Goal: Task Accomplishment & Management: Complete application form

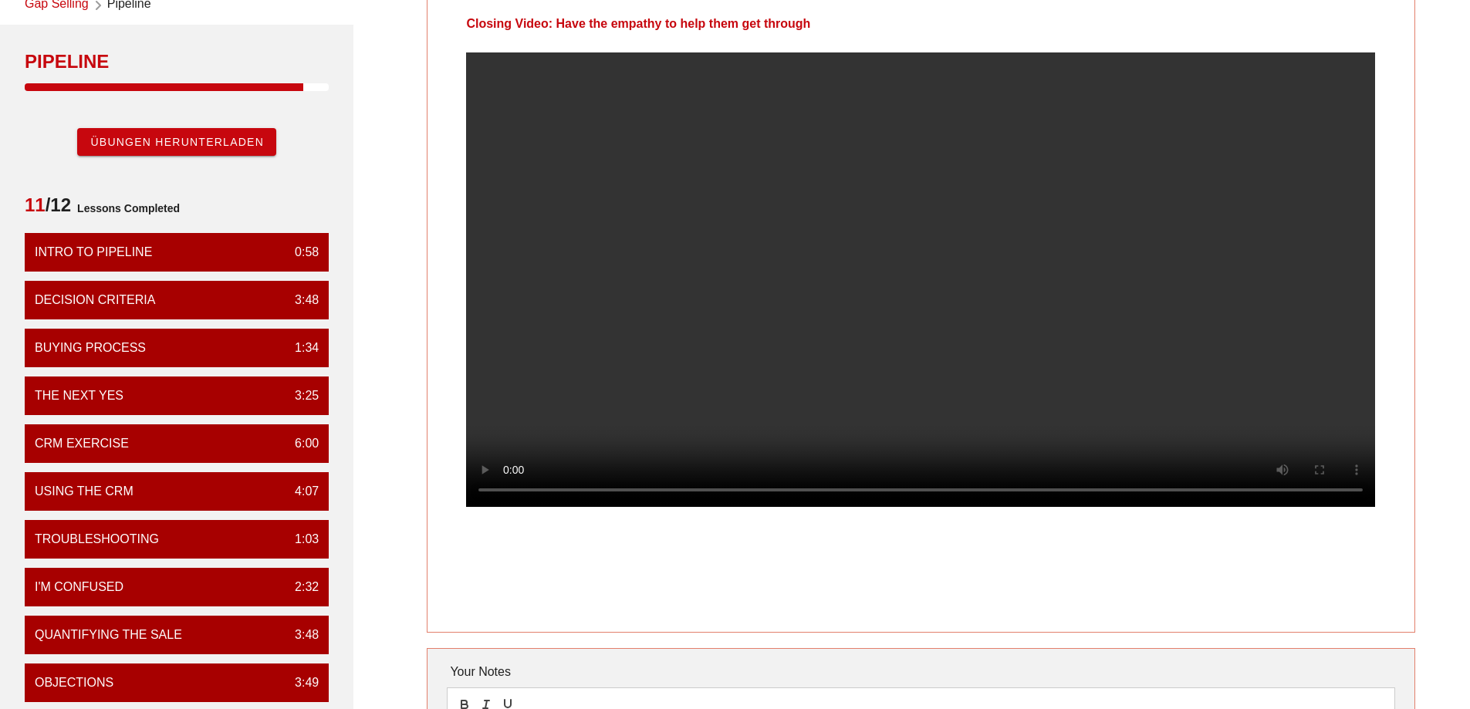
scroll to position [77, 0]
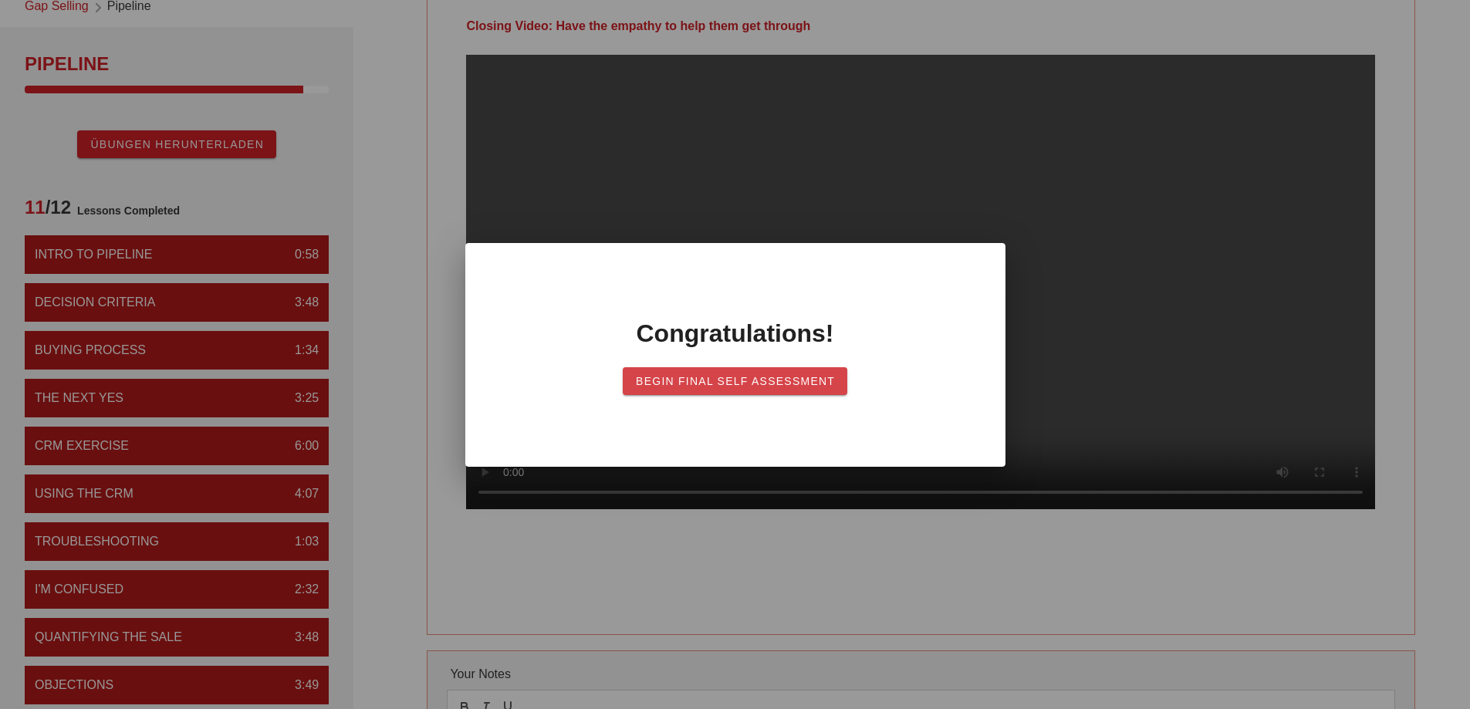
click at [696, 384] on span "Begin Final Self Assessment" at bounding box center [735, 381] width 200 height 12
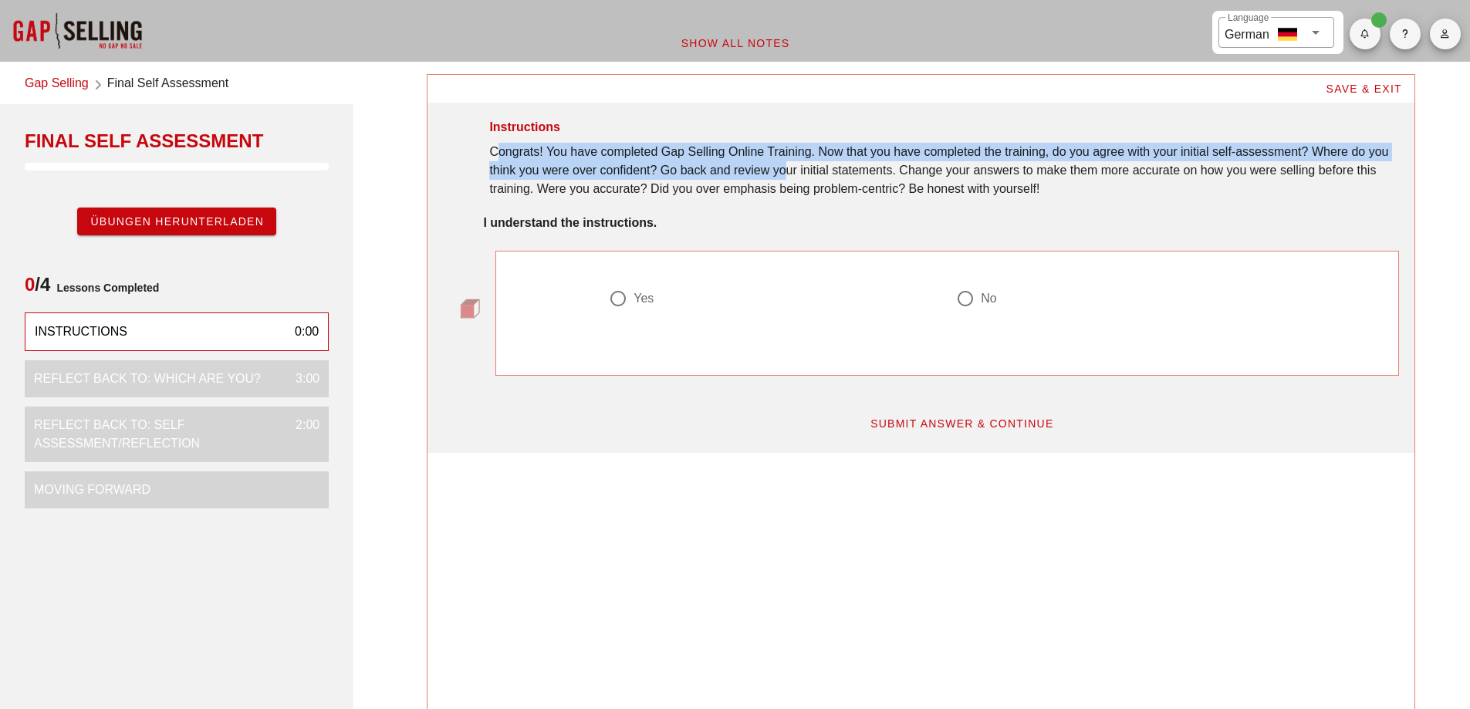
drag, startPoint x: 490, startPoint y: 143, endPoint x: 781, endPoint y: 171, distance: 292.2
click at [781, 171] on div "Congrats! You have completed Gap Selling Online Training. Now that you have com…" at bounding box center [943, 171] width 909 height 56
drag, startPoint x: 740, startPoint y: 154, endPoint x: 654, endPoint y: 171, distance: 87.3
click at [654, 171] on div "Congrats! You have completed Gap Selling Online Training. Now that you have com…" at bounding box center [943, 171] width 909 height 56
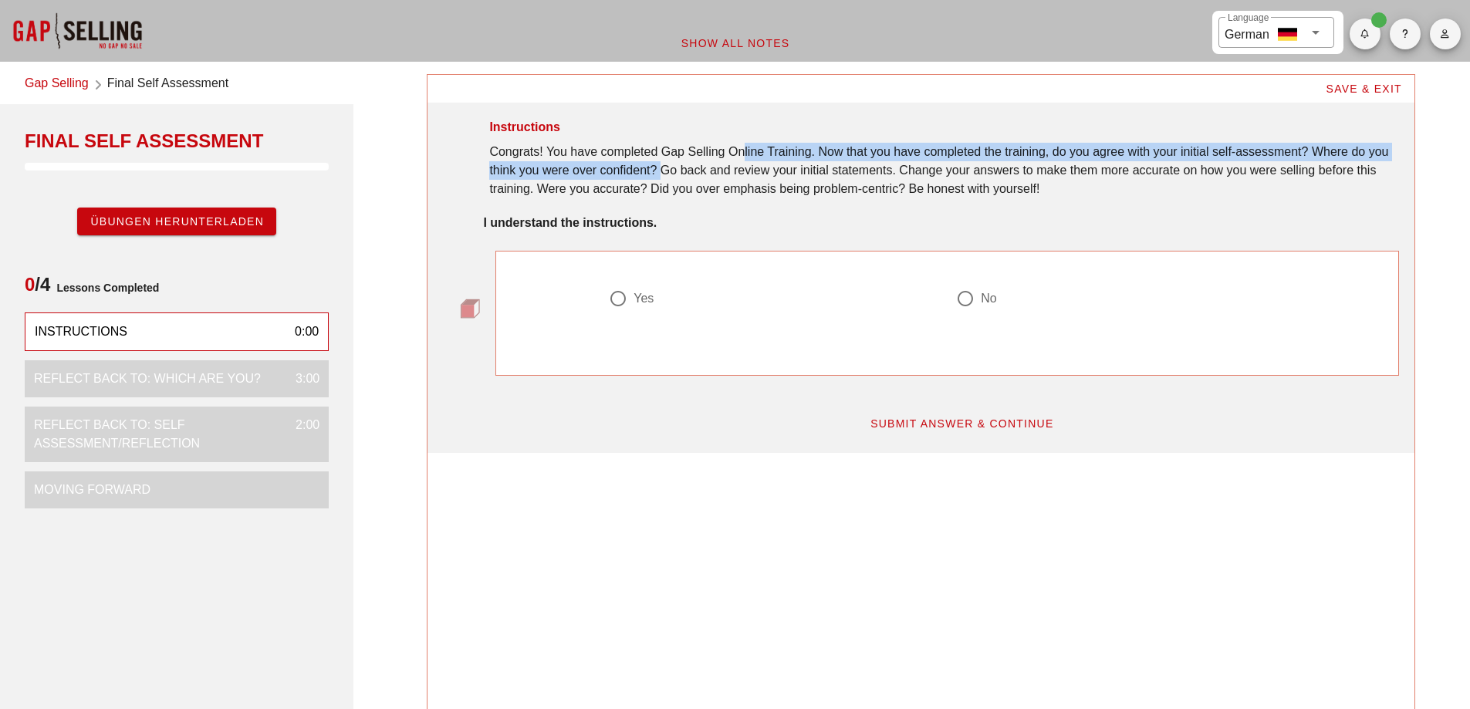
drag, startPoint x: 654, startPoint y: 171, endPoint x: 639, endPoint y: 176, distance: 16.3
click at [655, 171] on div "Congrats! You have completed Gap Selling Online Training. Now that you have com…" at bounding box center [943, 171] width 909 height 56
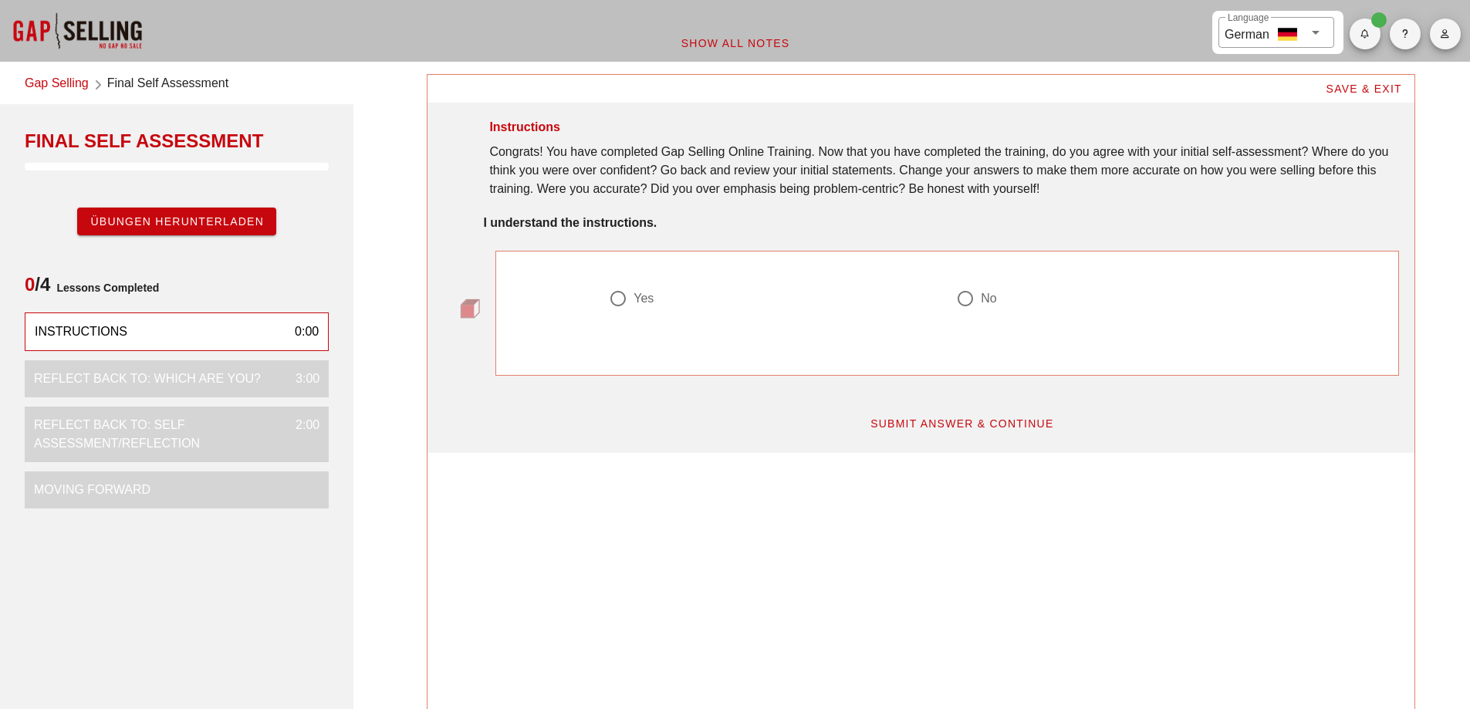
click at [537, 184] on div "Congrats! You have completed Gap Selling Online Training. Now that you have com…" at bounding box center [943, 171] width 909 height 56
drag, startPoint x: 662, startPoint y: 173, endPoint x: 937, endPoint y: 177, distance: 275.5
click at [937, 177] on div "Congrats! You have completed Gap Selling Online Training. Now that you have com…" at bounding box center [943, 171] width 909 height 56
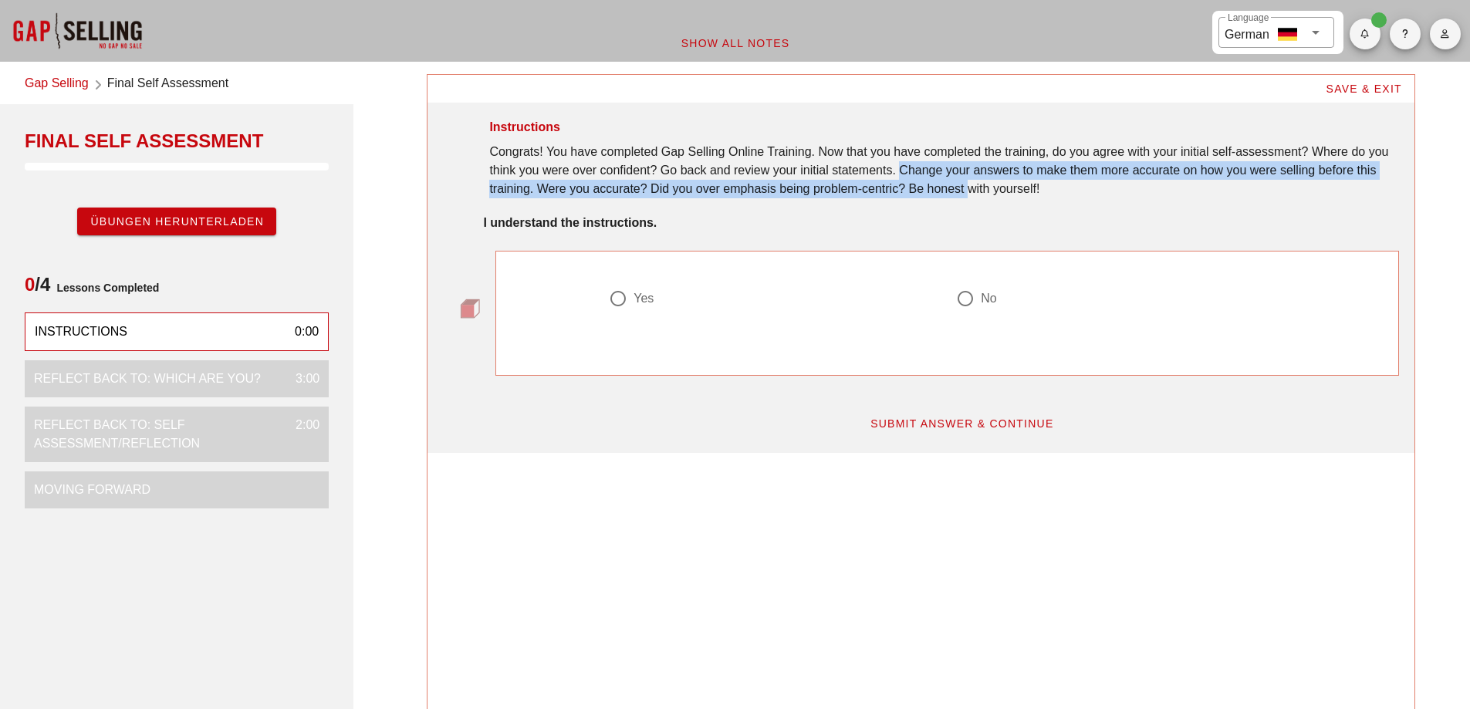
drag, startPoint x: 895, startPoint y: 171, endPoint x: 964, endPoint y: 187, distance: 70.7
click at [964, 187] on div "Congrats! You have completed Gap Selling Online Training. Now that you have com…" at bounding box center [943, 171] width 909 height 56
drag, startPoint x: 883, startPoint y: 173, endPoint x: 916, endPoint y: 187, distance: 36.3
click at [916, 187] on div "Congrats! You have completed Gap Selling Online Training. Now that you have com…" at bounding box center [943, 171] width 909 height 56
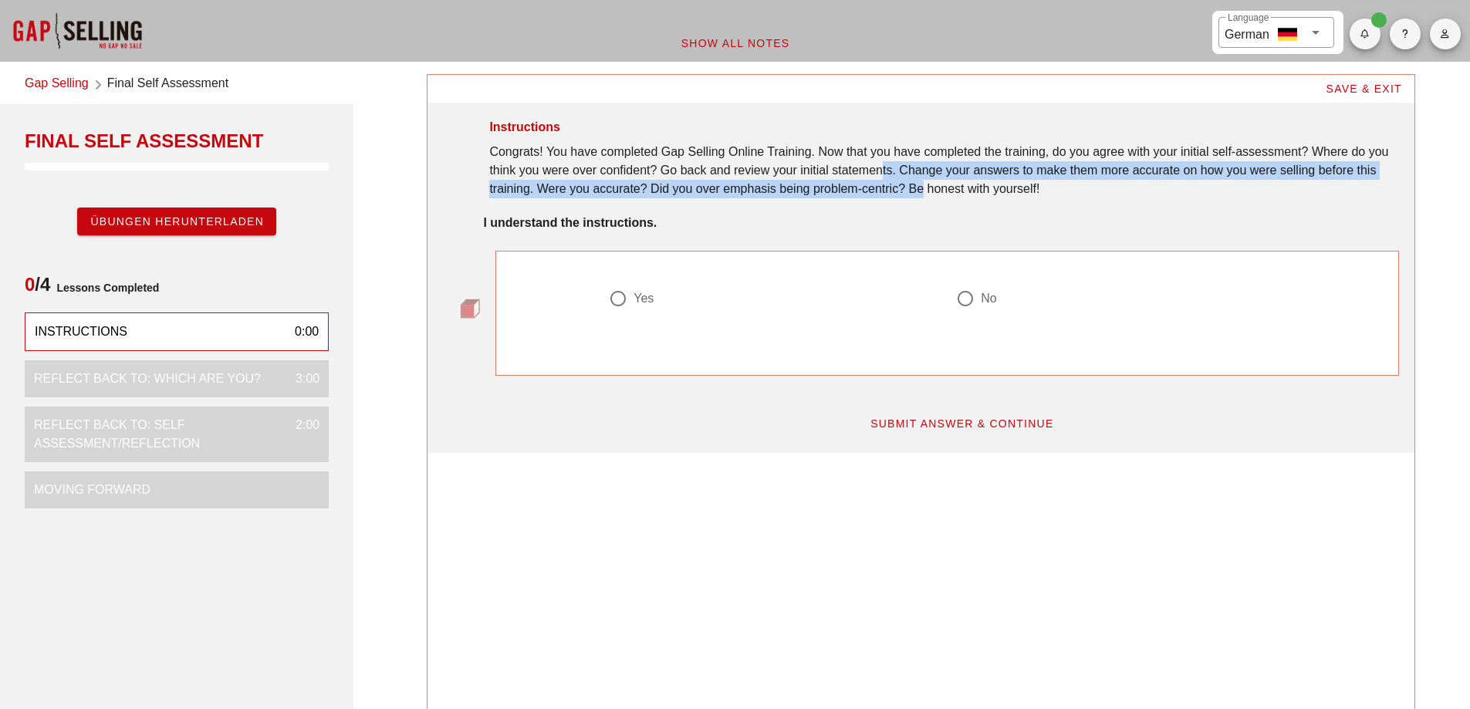
click at [916, 187] on div "Congrats! You have completed Gap Selling Online Training. Now that you have com…" at bounding box center [943, 171] width 909 height 56
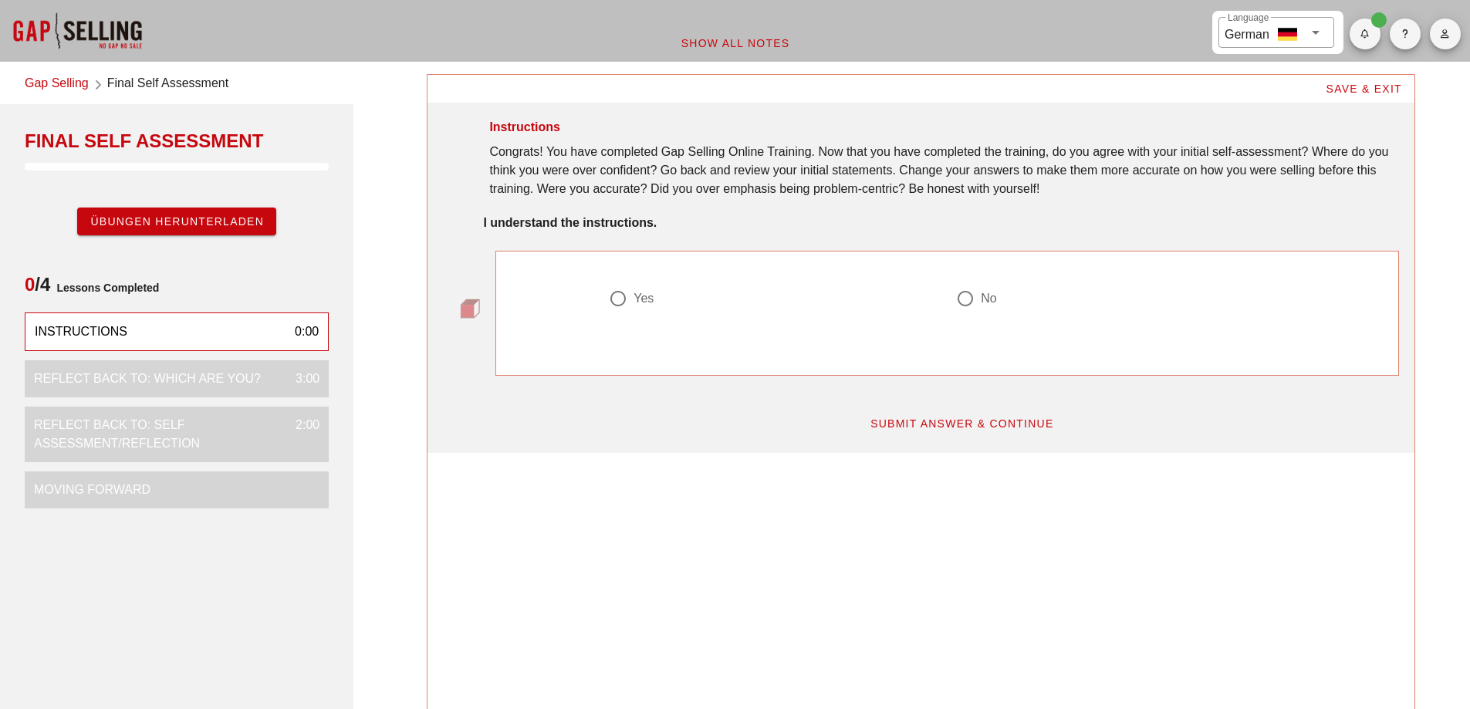
click at [83, 83] on link "Gap Selling" at bounding box center [57, 84] width 64 height 21
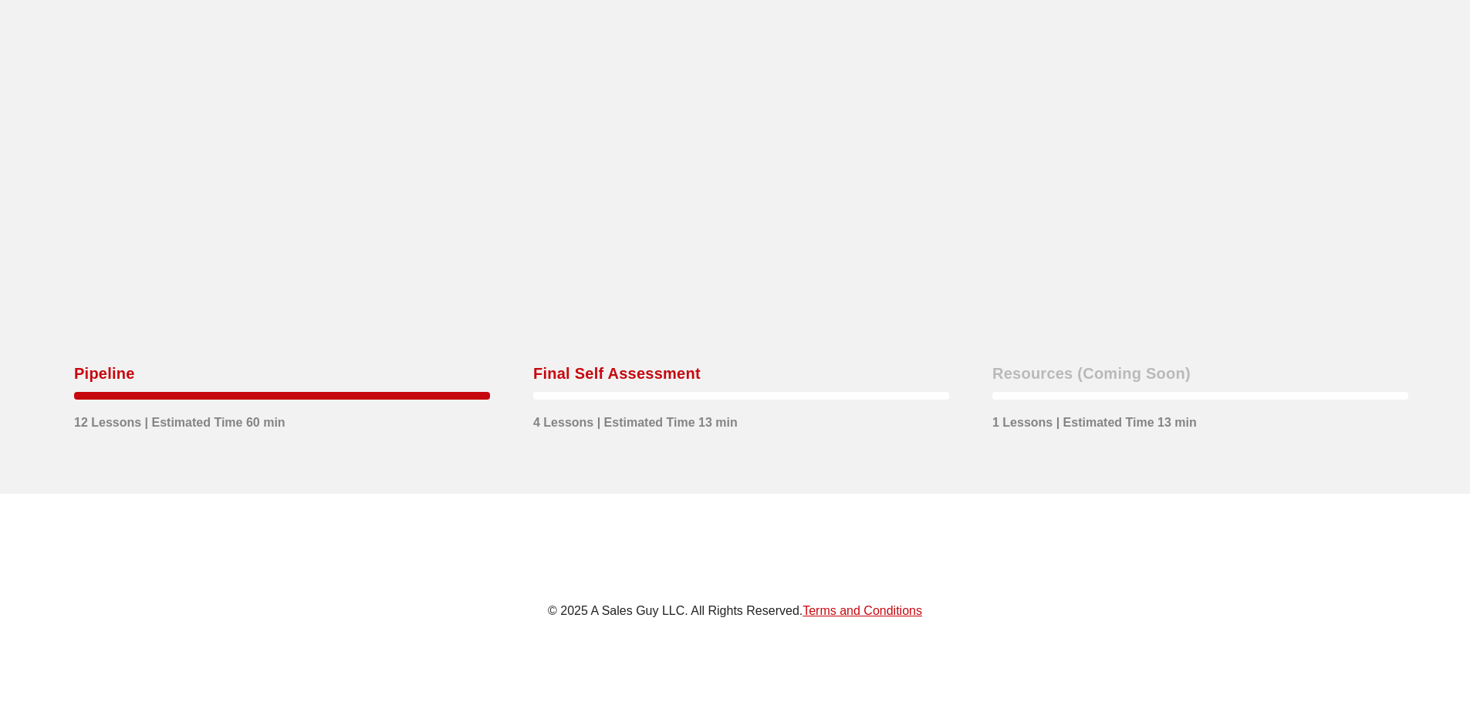
scroll to position [1044, 0]
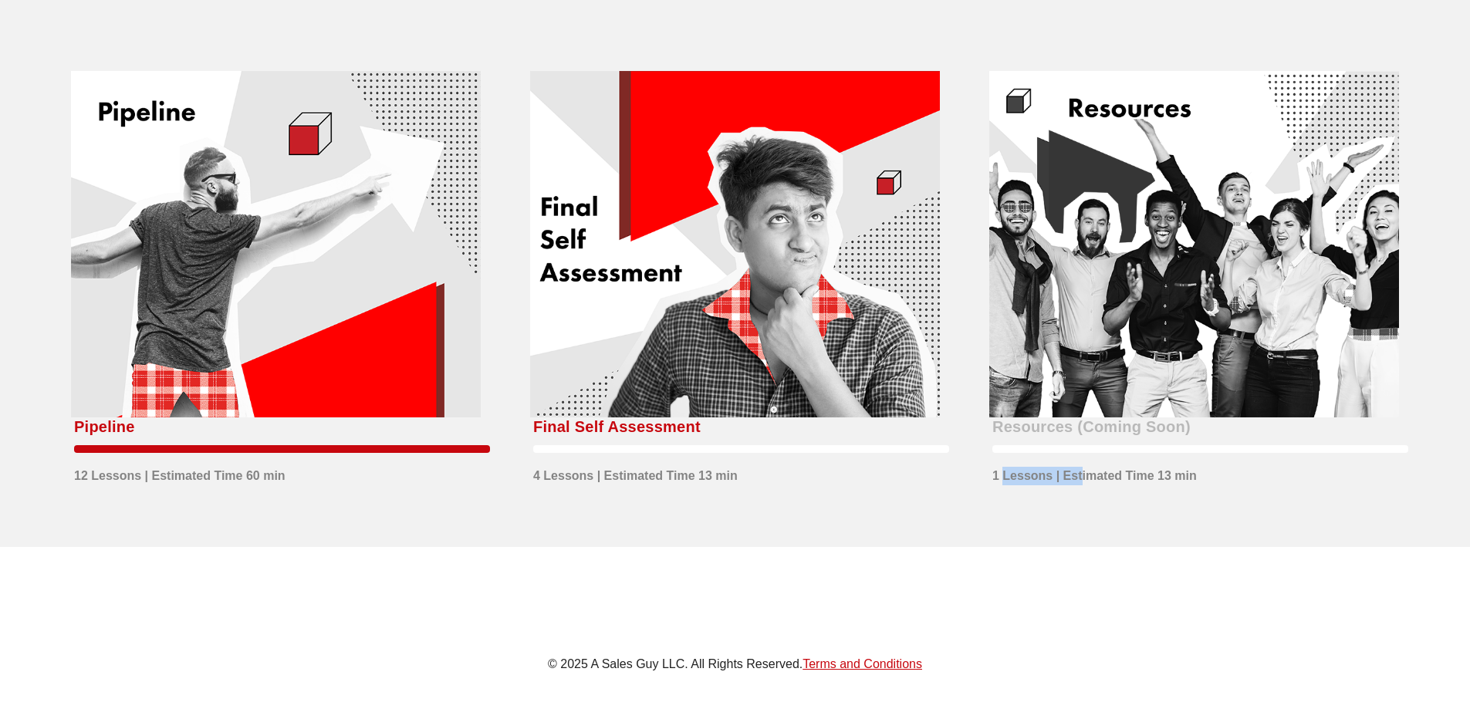
drag, startPoint x: 1000, startPoint y: 478, endPoint x: 1091, endPoint y: 478, distance: 91.0
click at [1089, 478] on div "1 Lessons | Estimated Time 13 min" at bounding box center [1094, 472] width 204 height 26
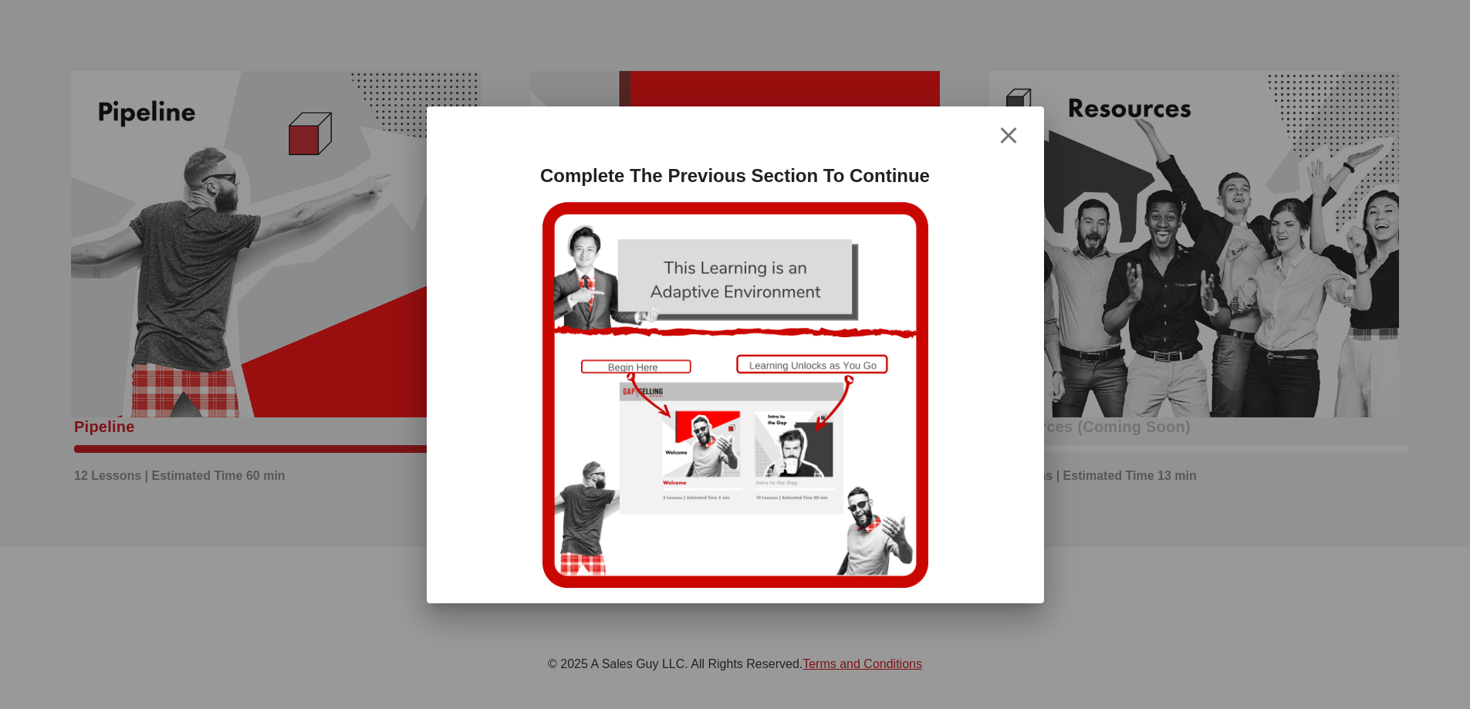
click at [1095, 478] on div at bounding box center [735, 354] width 1470 height 709
